Goal: Information Seeking & Learning: Learn about a topic

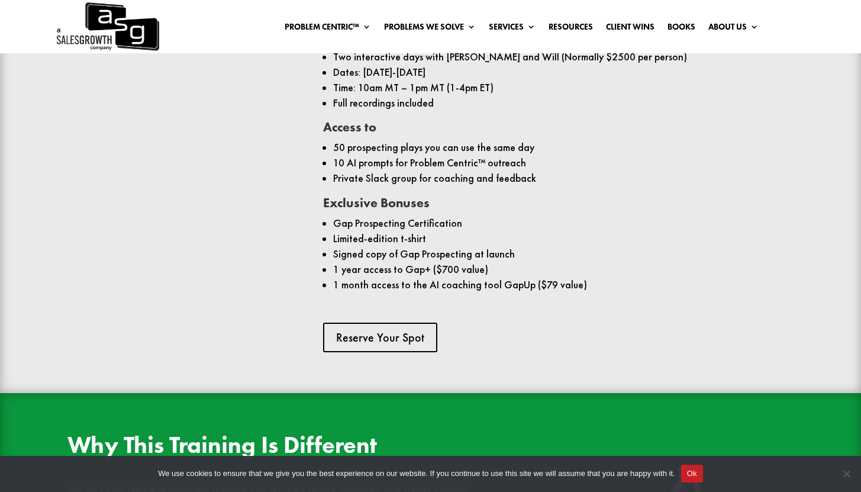
scroll to position [1049, 0]
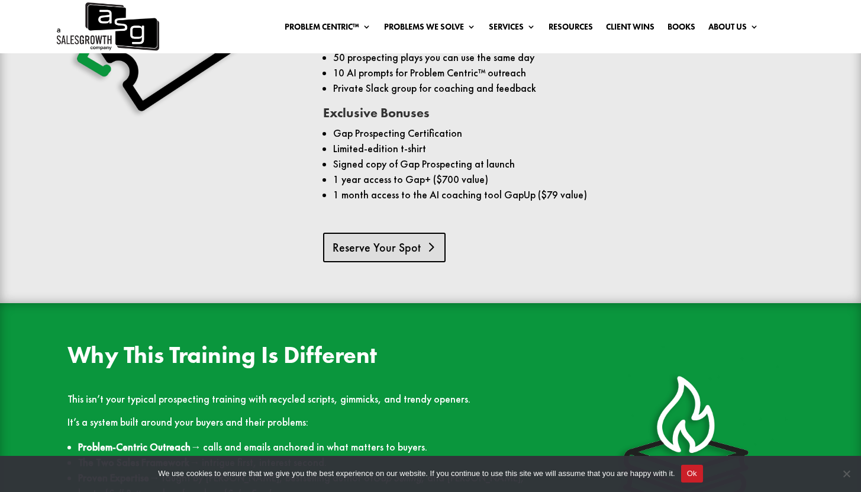
click at [382, 253] on link "Reserve Your Spot" at bounding box center [384, 248] width 122 height 30
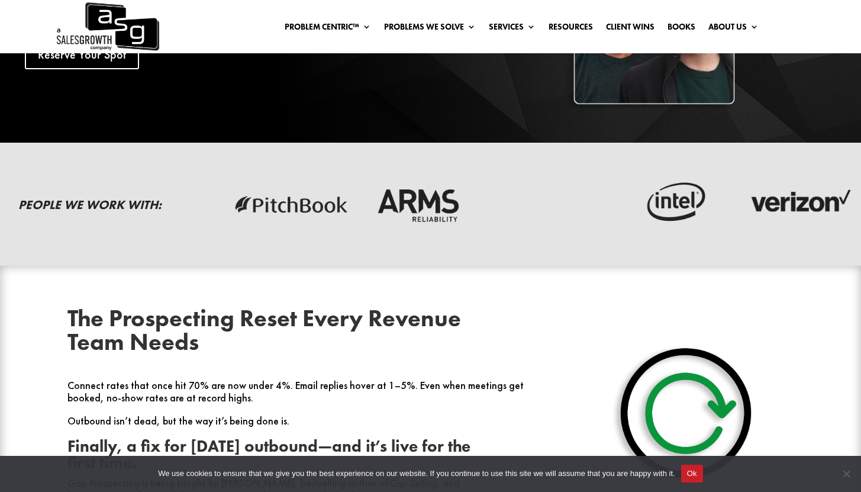
scroll to position [170, 0]
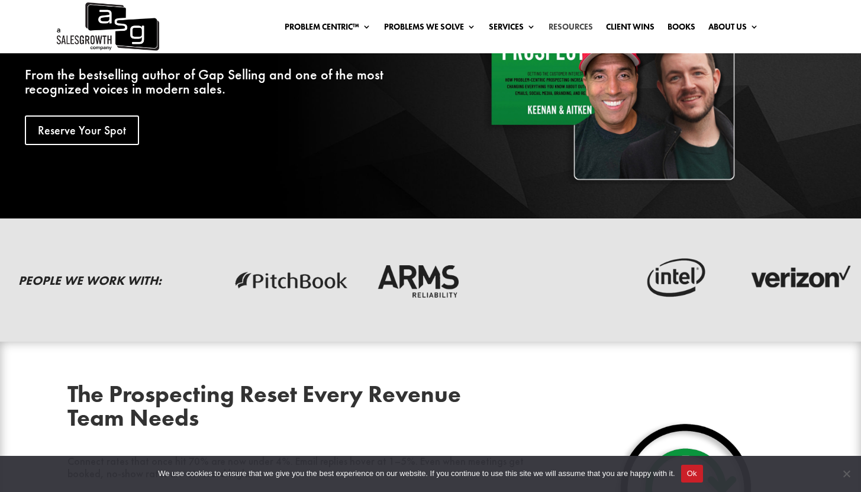
click at [569, 22] on link "Resources" at bounding box center [571, 28] width 44 height 13
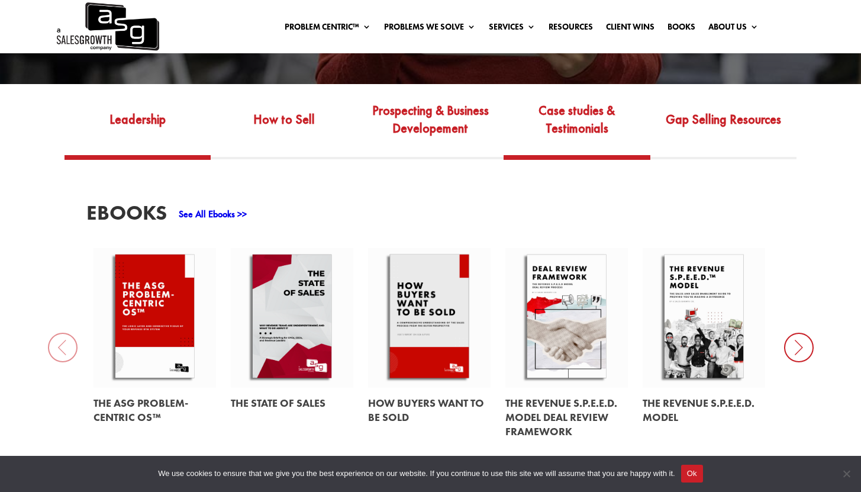
scroll to position [367, 0]
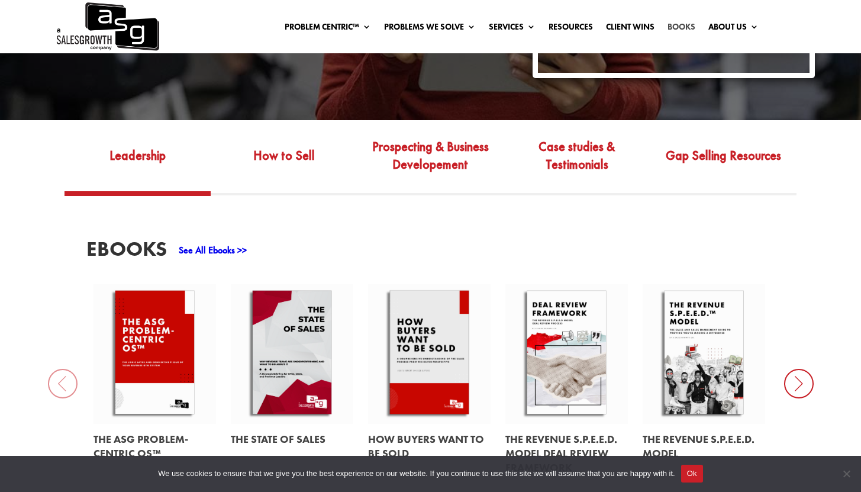
click at [685, 31] on link "Books" at bounding box center [682, 28] width 28 height 13
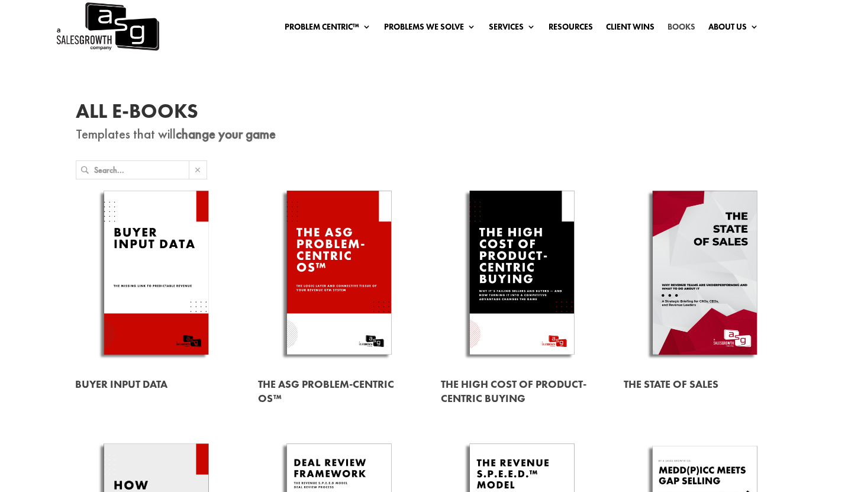
click at [684, 27] on link "Books" at bounding box center [682, 28] width 28 height 13
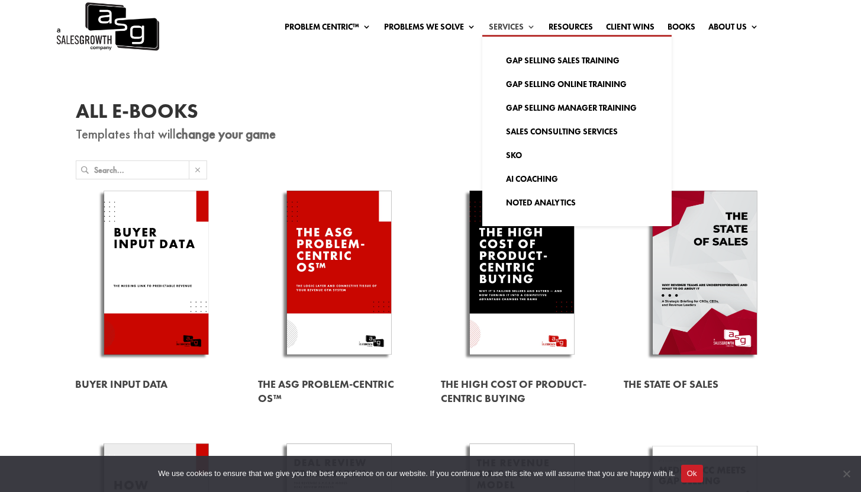
click at [513, 26] on link "Services" at bounding box center [512, 28] width 47 height 13
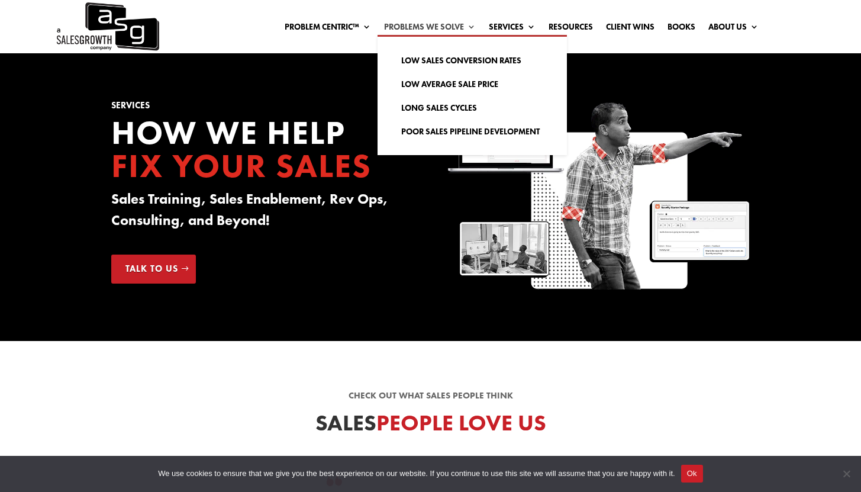
click at [443, 29] on link "Problems We Solve" at bounding box center [430, 28] width 92 height 13
click at [445, 59] on link "Low Sales Conversion Rates" at bounding box center [472, 61] width 166 height 24
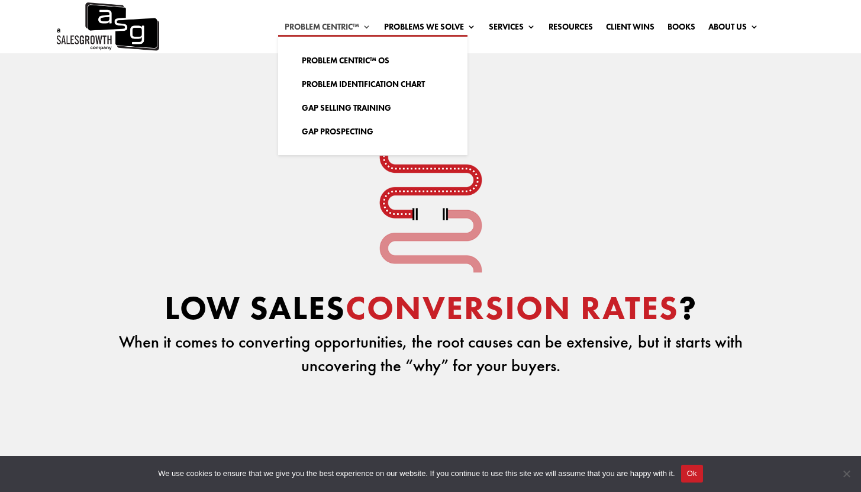
click at [322, 27] on link "Problem Centric™" at bounding box center [328, 28] width 86 height 13
click at [350, 57] on link "Problem Centric™ OS" at bounding box center [373, 61] width 166 height 24
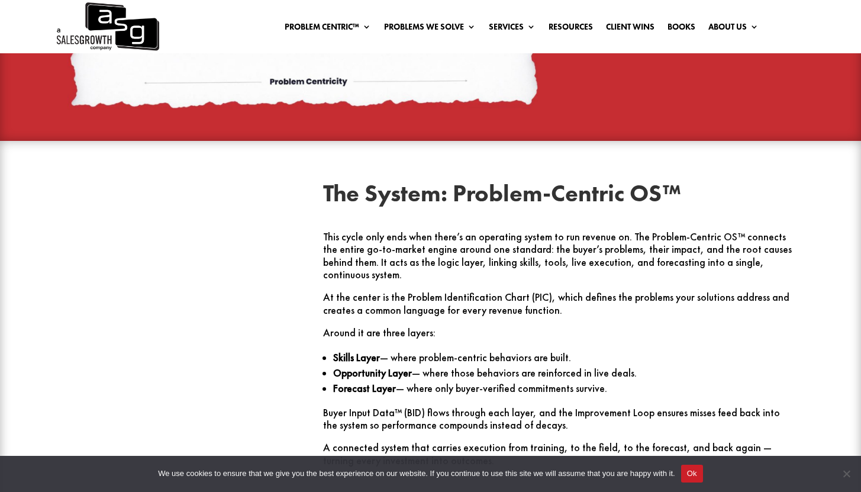
scroll to position [1195, 0]
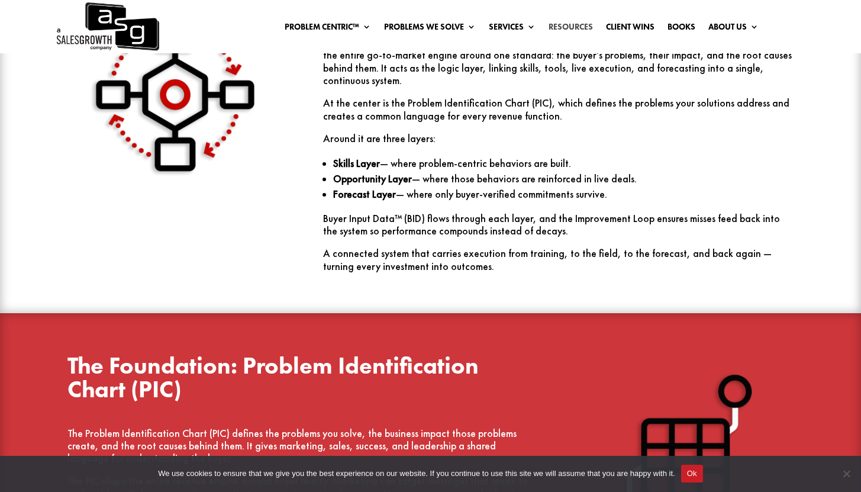
click at [555, 22] on link "Resources" at bounding box center [571, 28] width 44 height 13
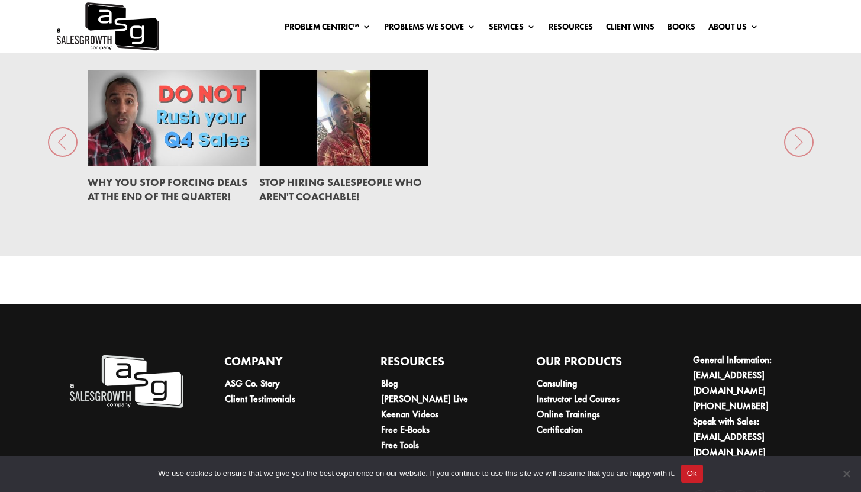
scroll to position [1708, 0]
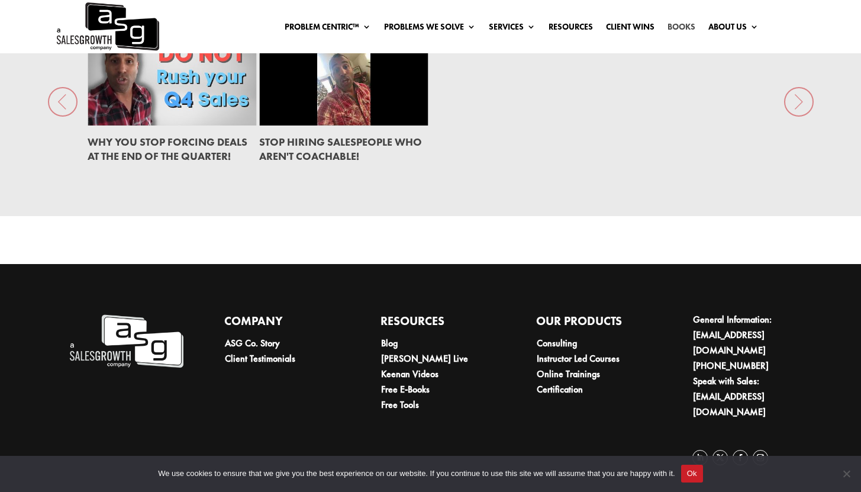
click at [682, 32] on link "Books" at bounding box center [682, 28] width 28 height 13
